Goal: Task Accomplishment & Management: Manage account settings

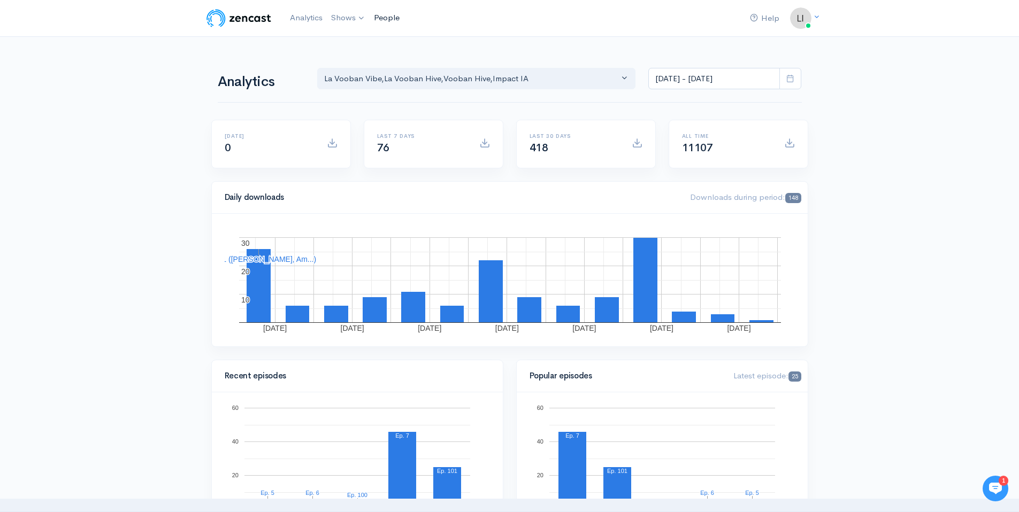
click at [382, 20] on link "People" at bounding box center [387, 17] width 34 height 23
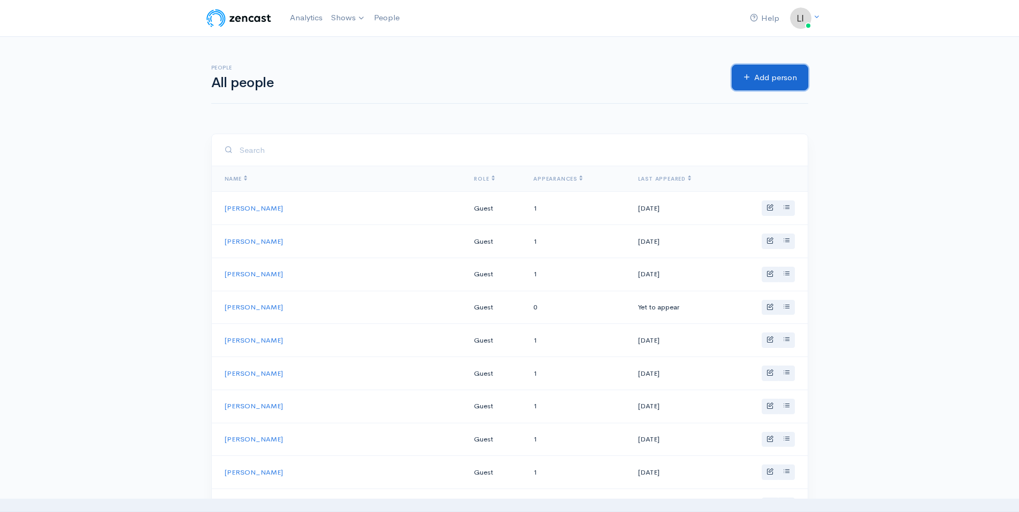
click at [744, 81] on link "Add person" at bounding box center [770, 78] width 76 height 26
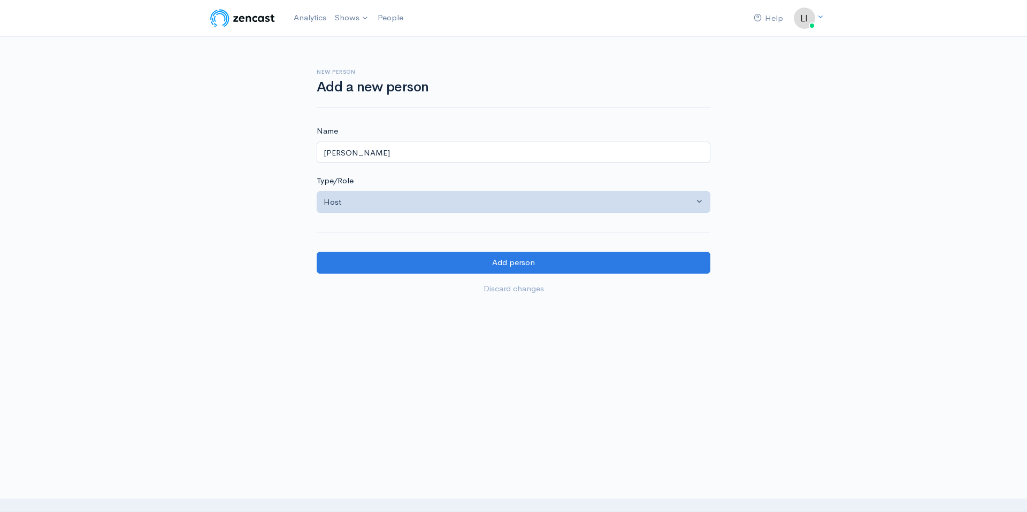
type input "[PERSON_NAME]"
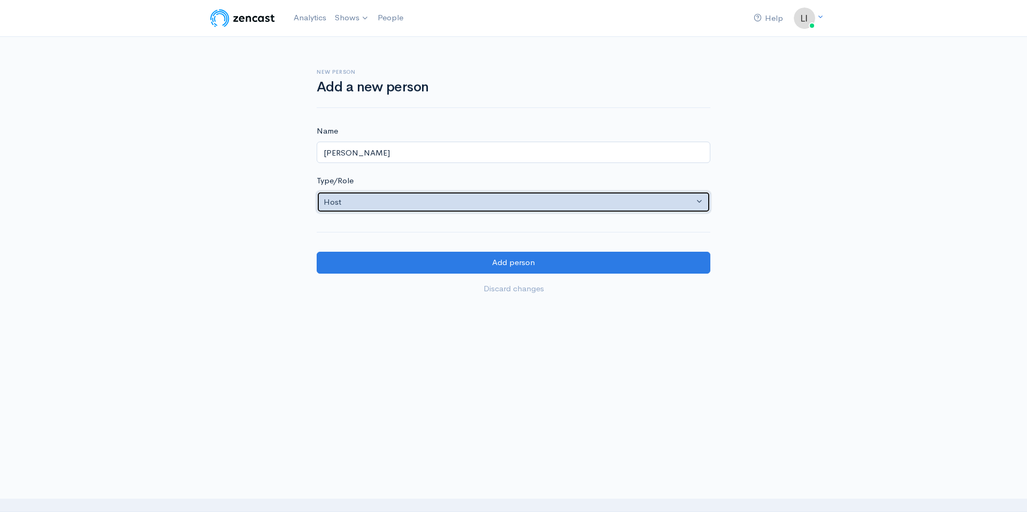
click at [411, 205] on div "Host" at bounding box center [509, 202] width 370 height 12
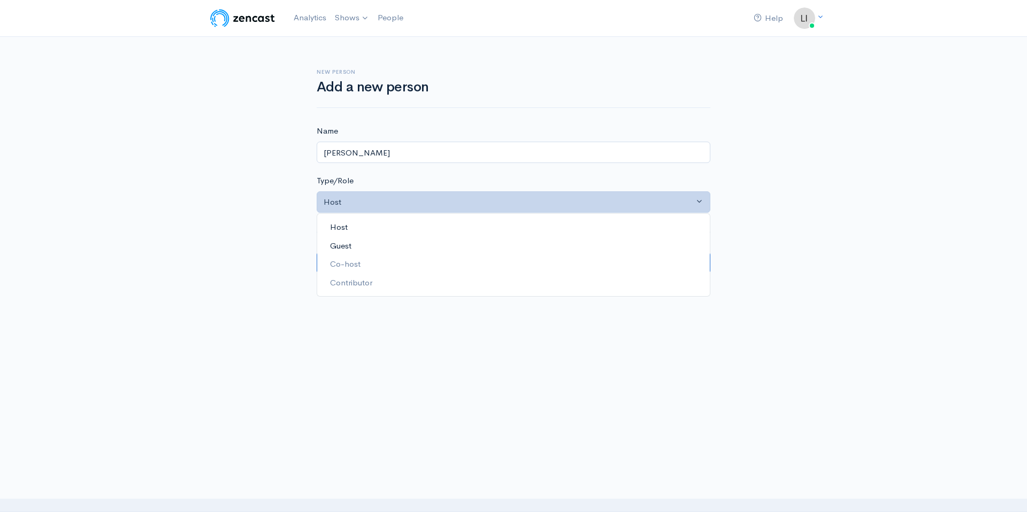
click at [363, 243] on link "Guest" at bounding box center [513, 245] width 393 height 19
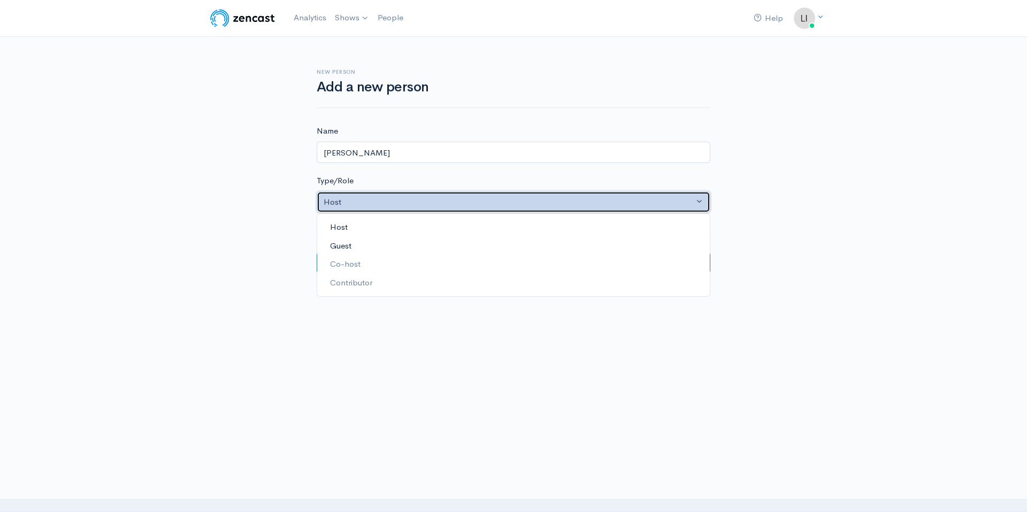
select select "guest"
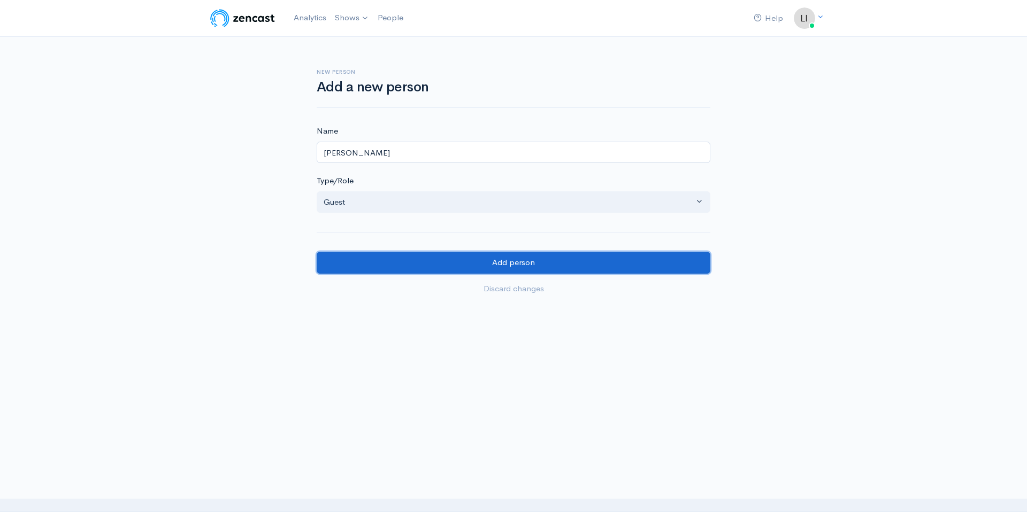
click at [507, 264] on input "Add person" at bounding box center [514, 263] width 394 height 22
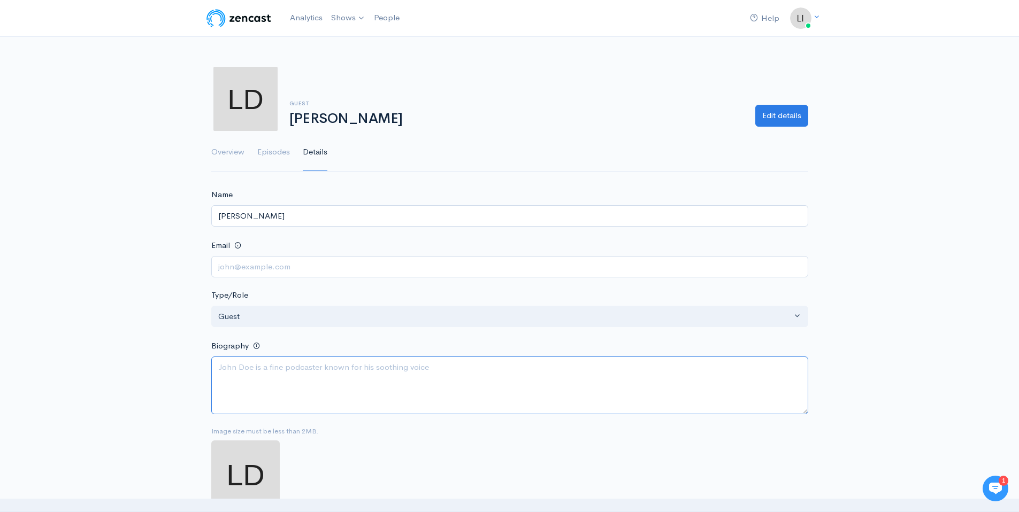
click at [352, 383] on textarea "Biography" at bounding box center [509, 386] width 597 height 58
paste textarea "Bachelier de l’Université McGill, Louis cumule 25 ans d’expérience en communica…"
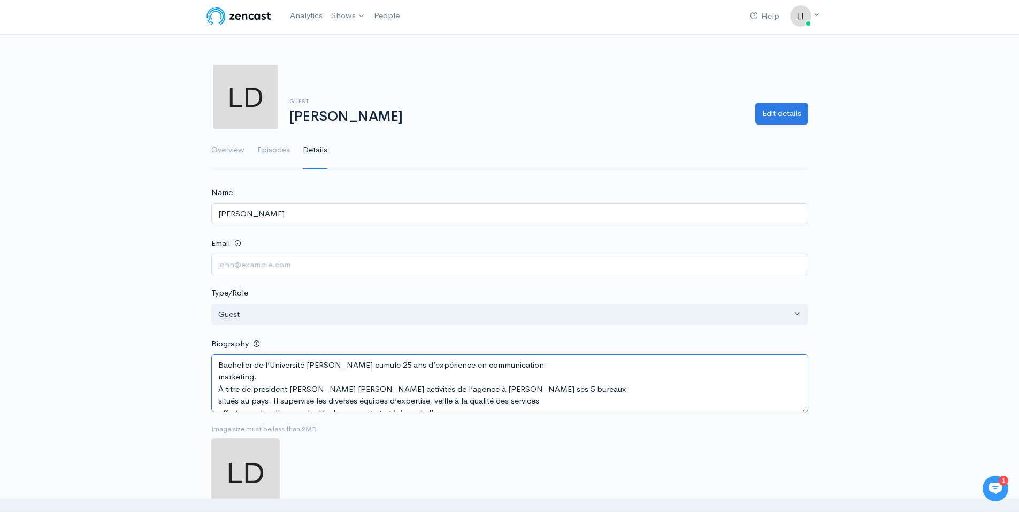
click at [219, 389] on textarea "Bachelier de l’Université McGill, Louis cumule 25 ans d’expérience en communica…" at bounding box center [509, 384] width 597 height 58
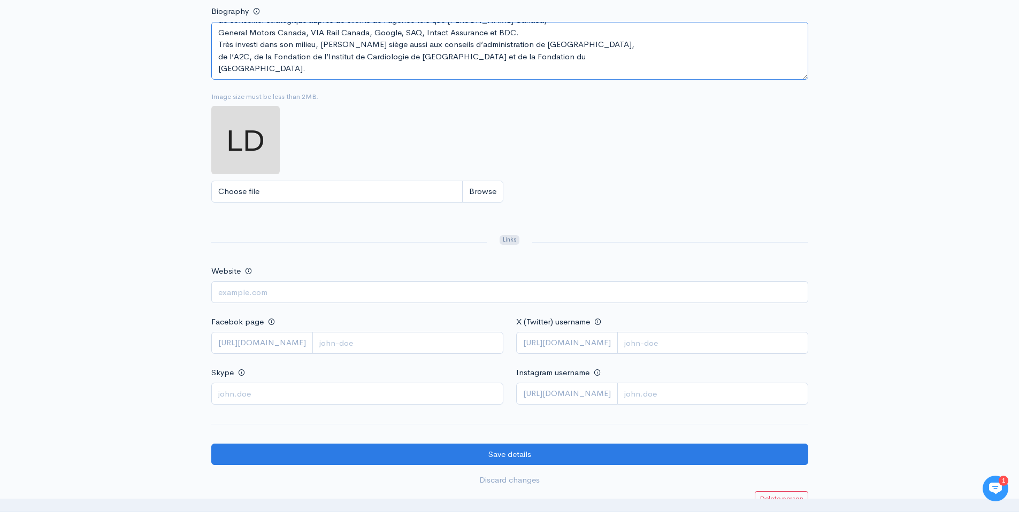
scroll to position [266, 0]
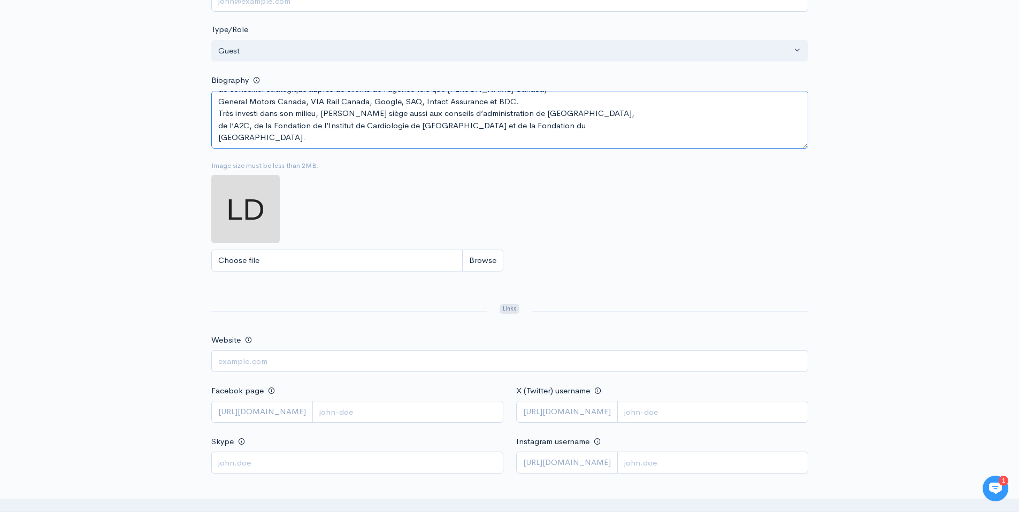
type textarea "Bachelier de l’[GEOGRAPHIC_DATA], [PERSON_NAME] cumule 25 ans d’expérience en c…"
click at [486, 263] on input "Choose file" at bounding box center [357, 261] width 292 height 22
click at [494, 257] on input "Choose file" at bounding box center [357, 261] width 292 height 22
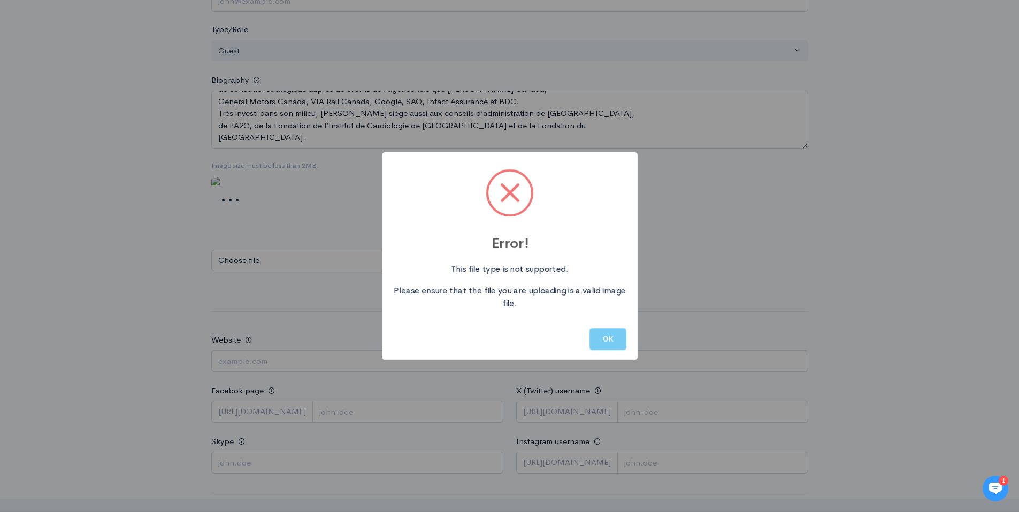
click at [598, 339] on button "OK" at bounding box center [607, 339] width 37 height 22
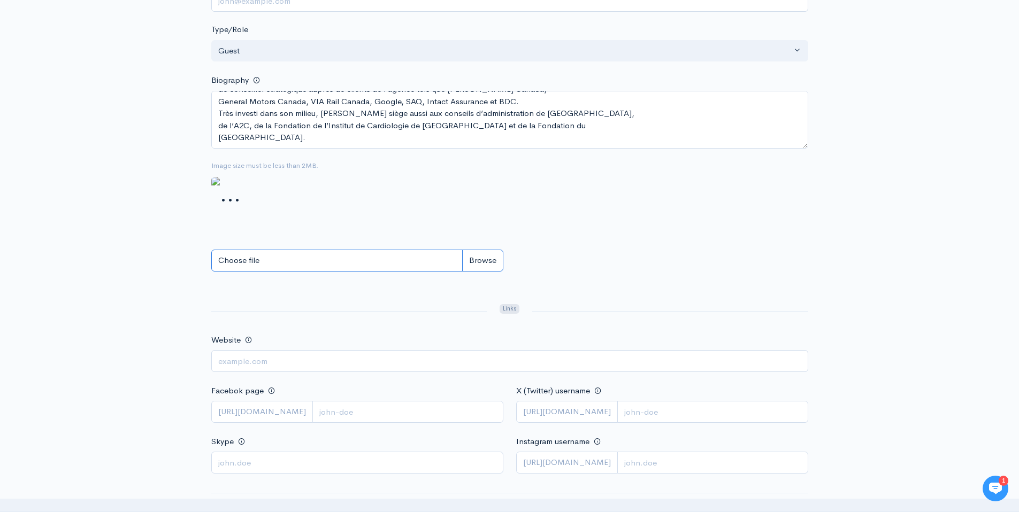
click at [491, 258] on input "Choose file" at bounding box center [357, 261] width 292 height 22
type input "C:\fakepath\Capture d’écran, le 2025-10-14 à 09.54.54.png"
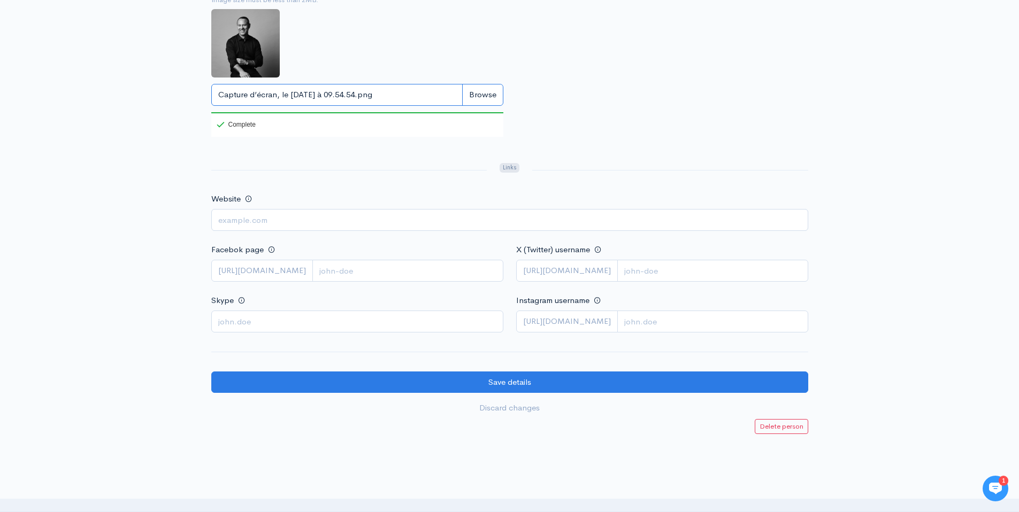
scroll to position [432, 0]
click at [471, 198] on div "Website" at bounding box center [509, 210] width 597 height 39
click at [455, 181] on form "Name Louis Duchenes Email Type/Role Host Guest Co-host Contributor Guest Biogra…" at bounding box center [509, 88] width 597 height 662
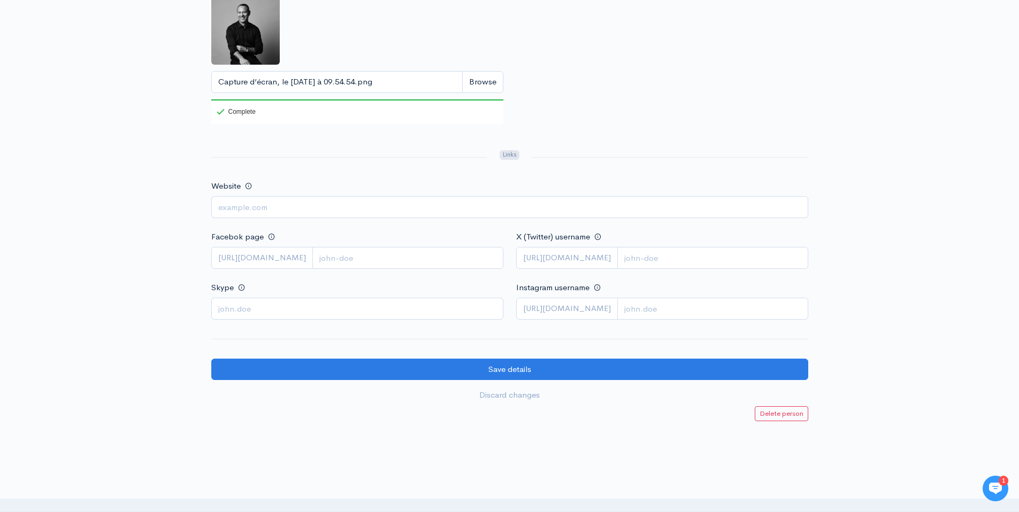
scroll to position [446, 0]
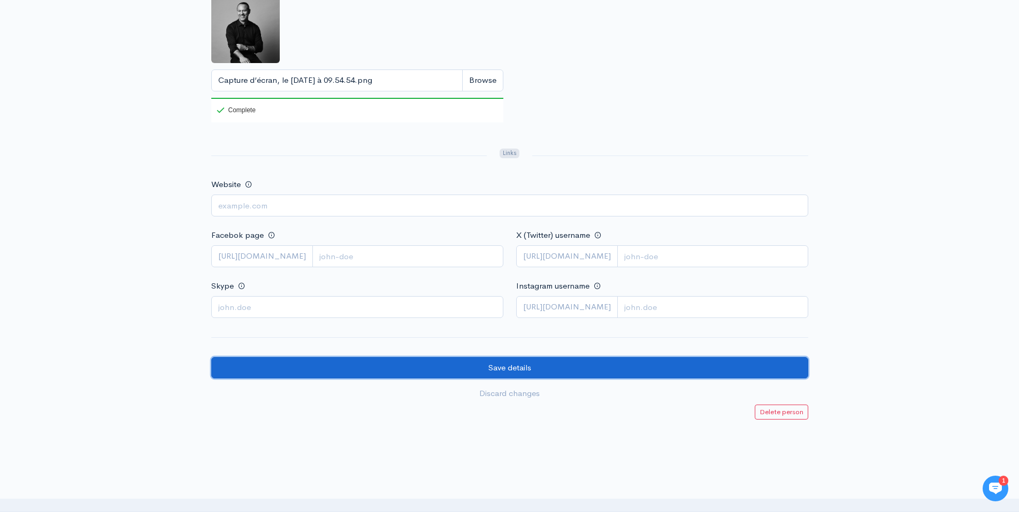
click at [510, 375] on input "Save details" at bounding box center [509, 368] width 597 height 22
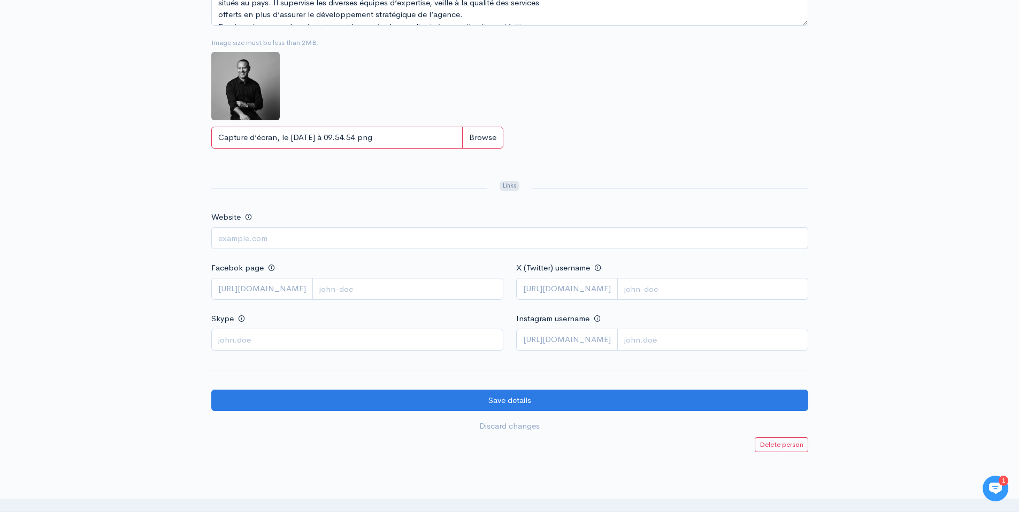
scroll to position [275, 0]
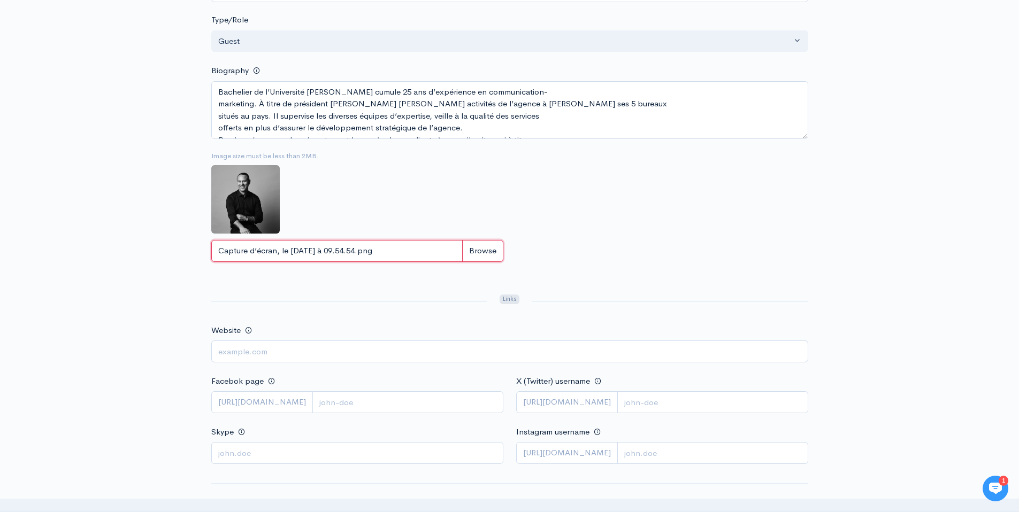
click at [486, 250] on input "Capture d’écran, le 2025-10-14 à 09.54.54.png" at bounding box center [357, 251] width 292 height 22
click at [479, 251] on input "Capture d’écran, le 2025-10-14 à 09.54.54.png" at bounding box center [357, 251] width 292 height 22
click at [479, 255] on input "Capture d’écran, le 2025-10-14 à 09.54.54.png" at bounding box center [357, 251] width 292 height 22
click at [494, 253] on input "Capture d’écran, le 2025-10-14 à 09.54.54.png" at bounding box center [357, 251] width 292 height 22
type input "C:\fakepath\Capture d’écran, le 2025-10-14 à 09.57.18.png"
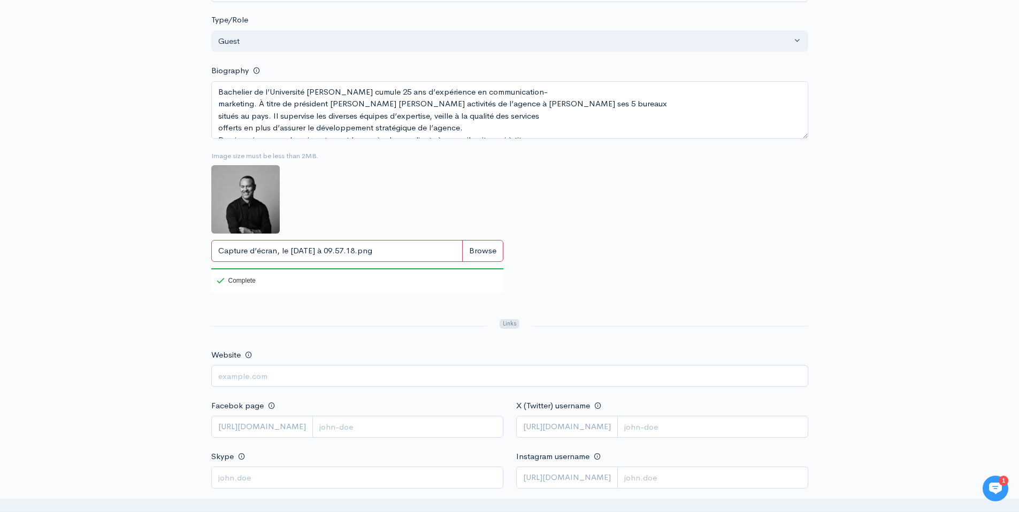
click at [697, 279] on div "Image size must be less than 2MB. Capture d’écran, le 2025-10-14 à 09.57.18.p…" at bounding box center [510, 228] width 610 height 154
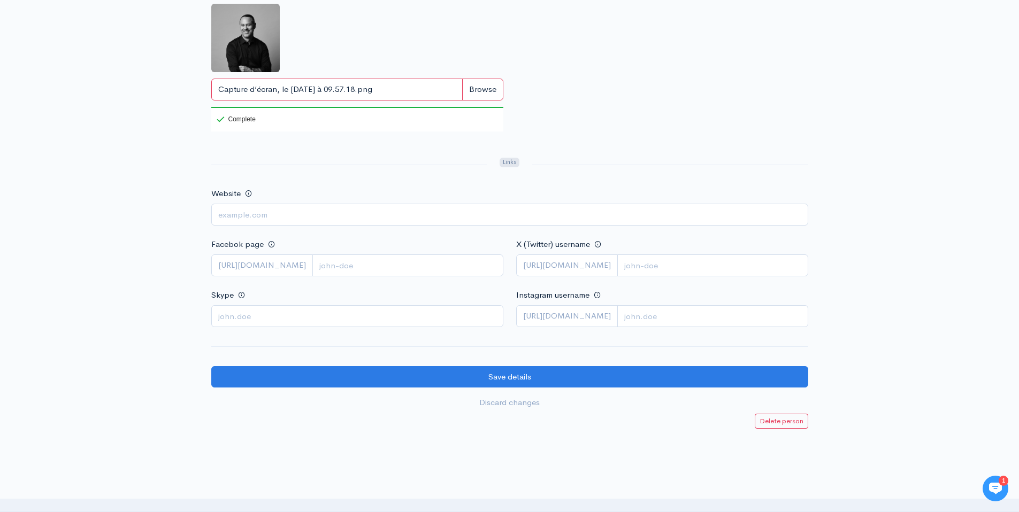
scroll to position [493, 0]
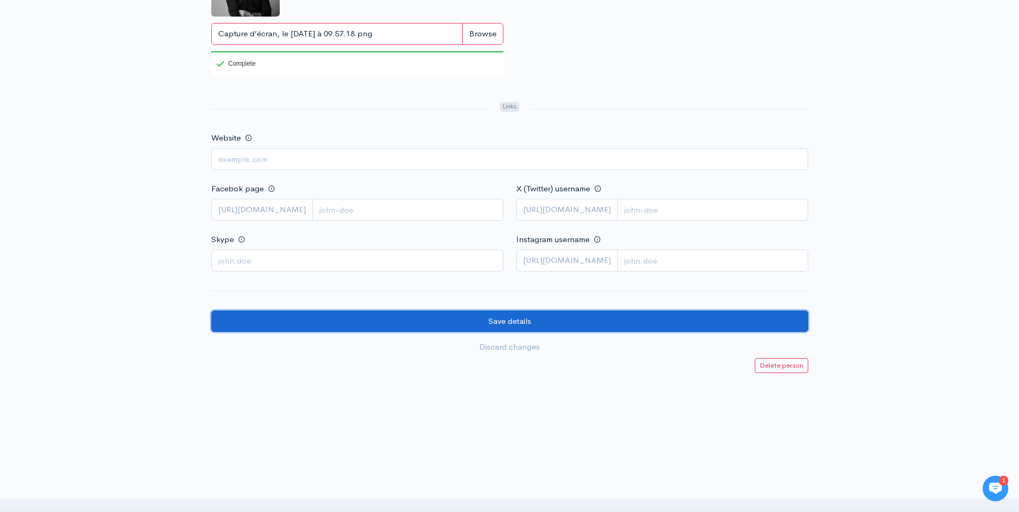
click at [490, 313] on input "Save details" at bounding box center [509, 322] width 597 height 22
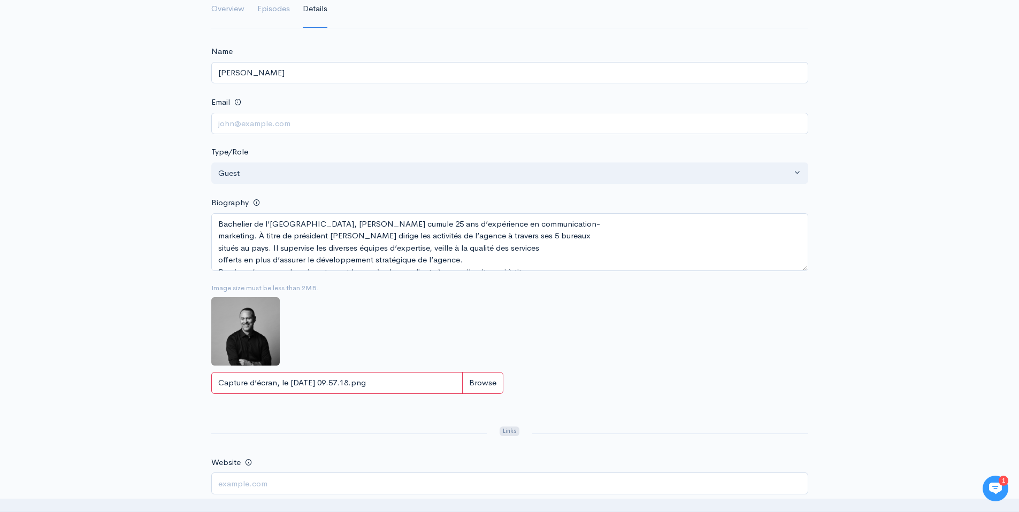
scroll to position [202, 0]
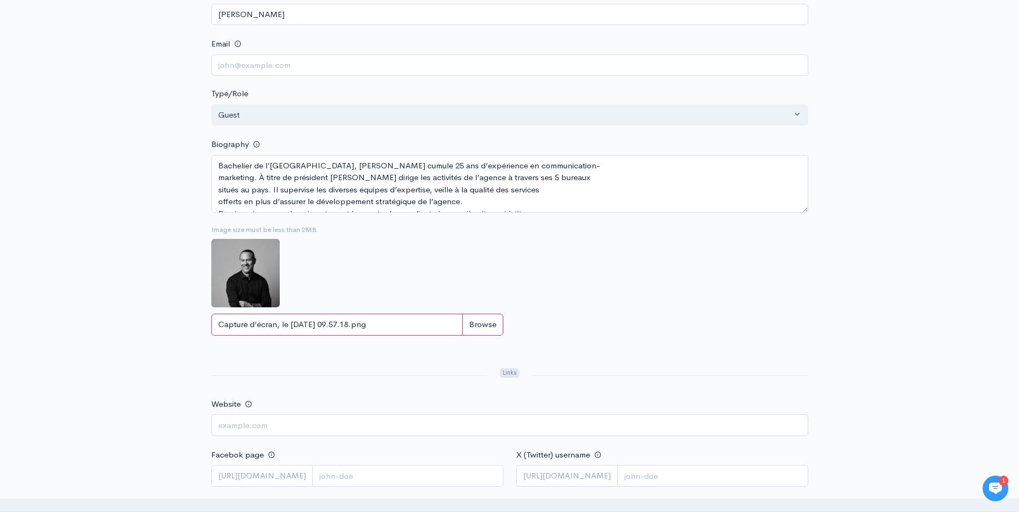
click at [256, 290] on img at bounding box center [245, 273] width 68 height 68
click at [487, 326] on input "Capture d’écran, le 2025-10-14 à 09.57.18.png" at bounding box center [357, 325] width 292 height 22
type input "C:\fakepath\123.png"
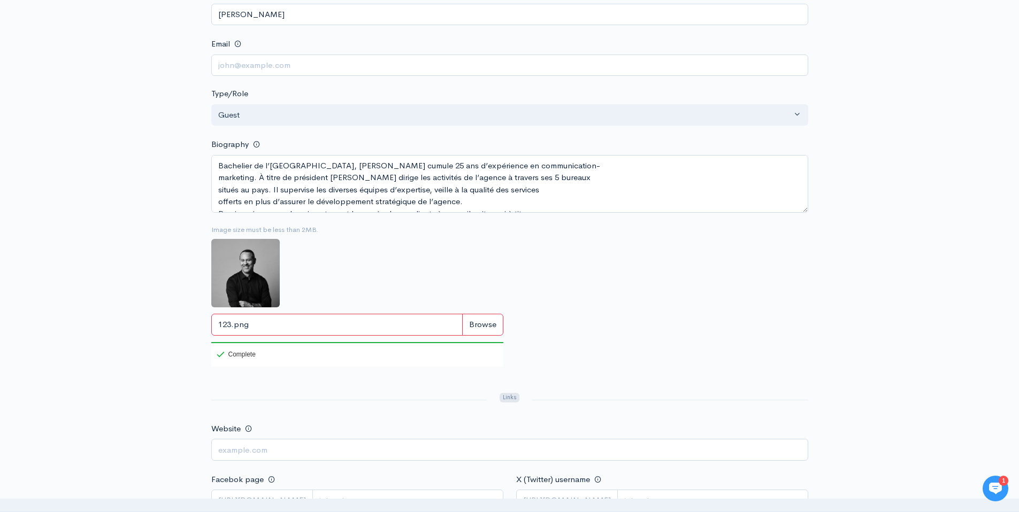
click at [580, 307] on div "Image size must be less than 2MB. 123.png 100 Complete File size must be less t…" at bounding box center [510, 302] width 610 height 154
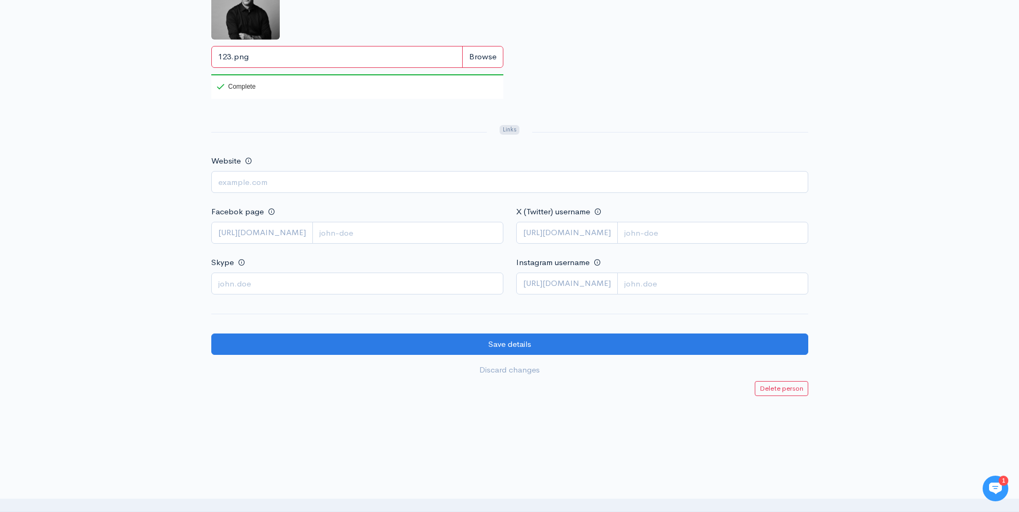
scroll to position [493, 0]
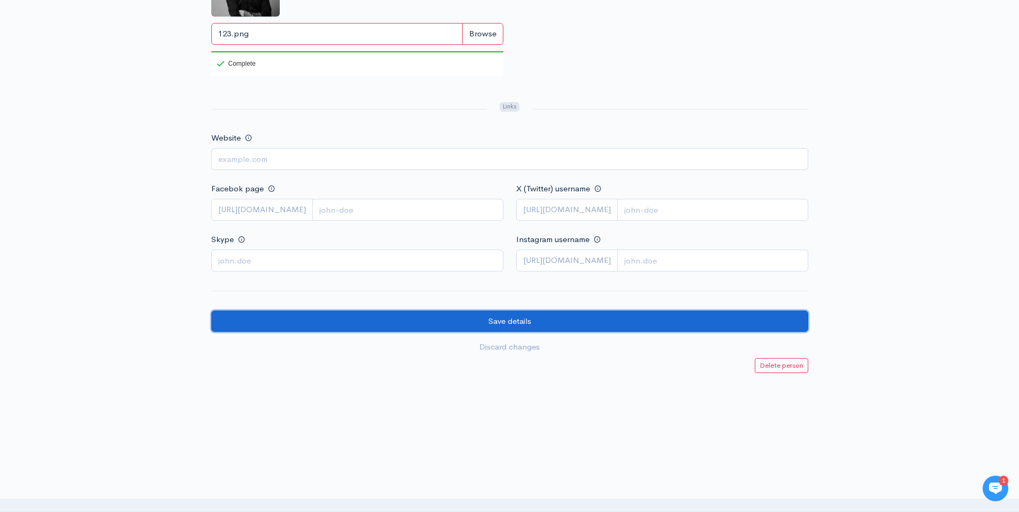
click at [494, 320] on input "Save details" at bounding box center [509, 322] width 597 height 22
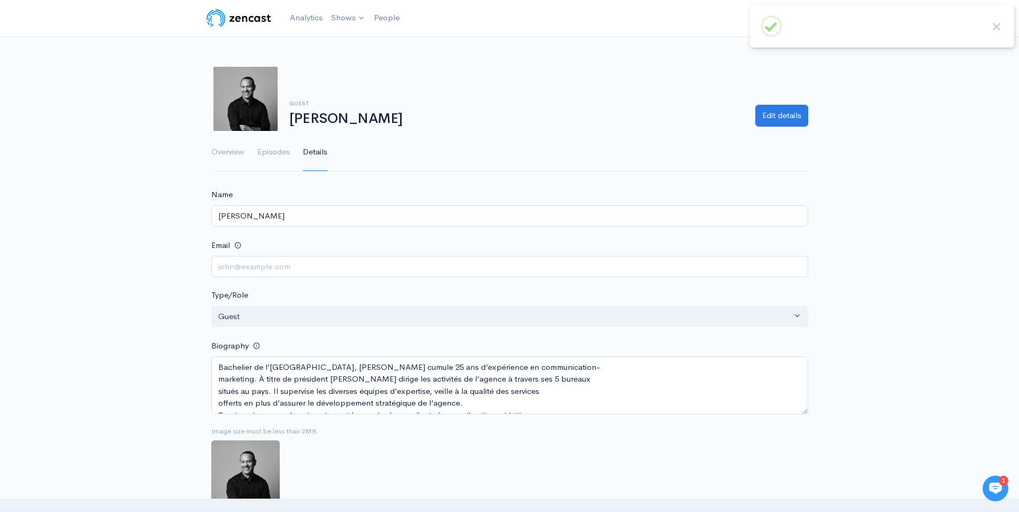
scroll to position [468, 0]
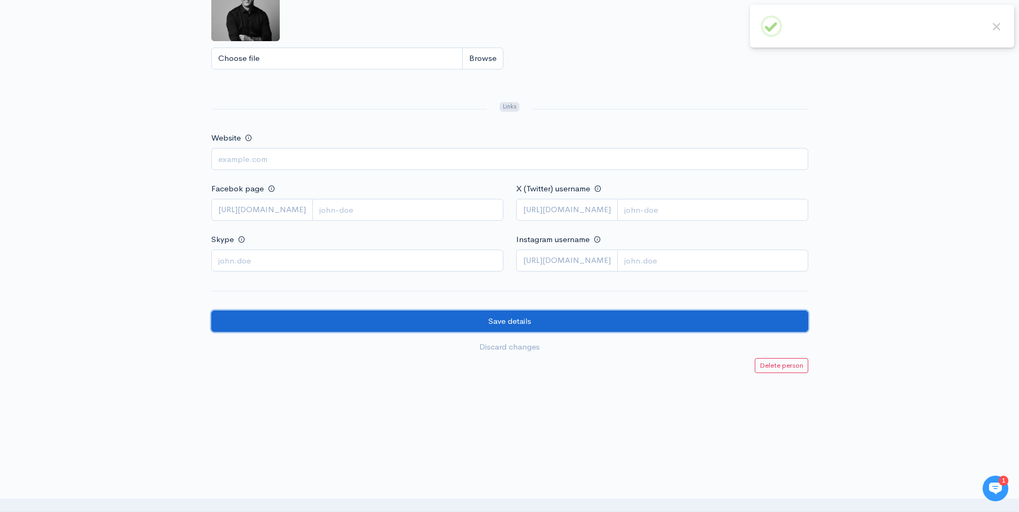
click at [492, 321] on input "Save details" at bounding box center [509, 322] width 597 height 22
